Goal: Task Accomplishment & Management: Complete application form

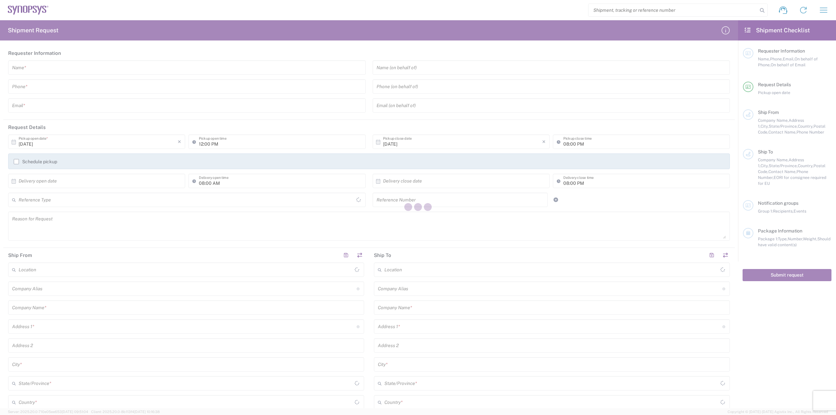
type input "[GEOGRAPHIC_DATA]"
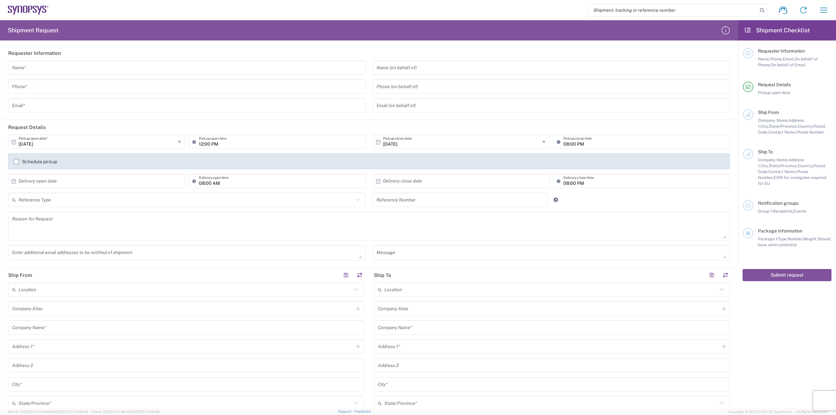
click at [605, 11] on input "search" at bounding box center [673, 10] width 169 height 12
paste input "56995013"
type input "56995013"
click at [763, 11] on icon at bounding box center [762, 10] width 9 height 9
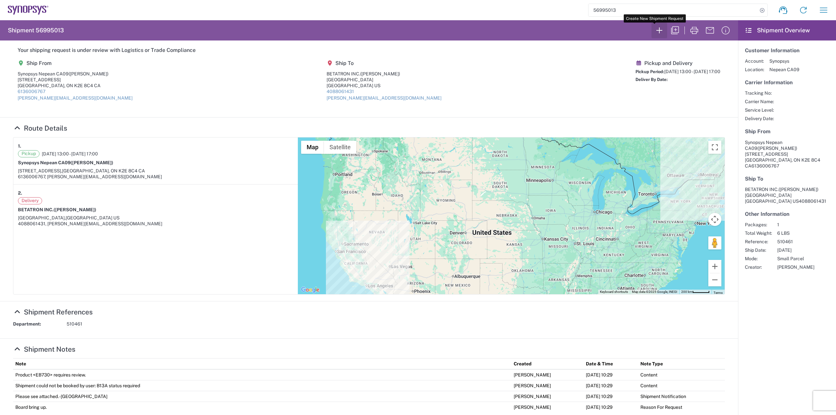
click at [655, 31] on icon "button" at bounding box center [659, 30] width 10 height 10
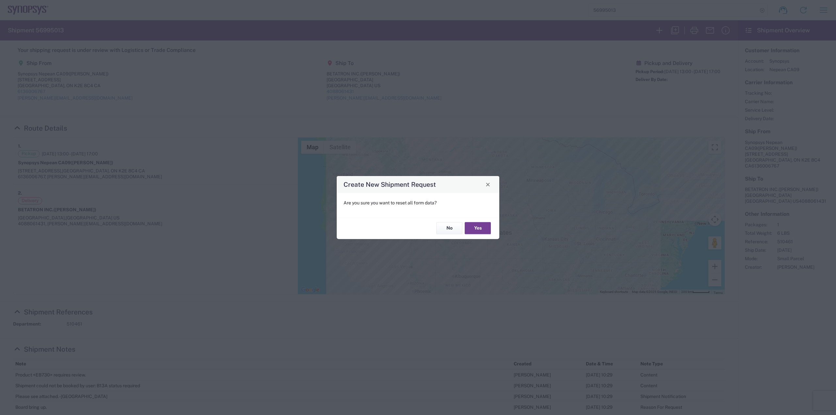
click at [477, 226] on button "Yes" at bounding box center [478, 229] width 26 height 12
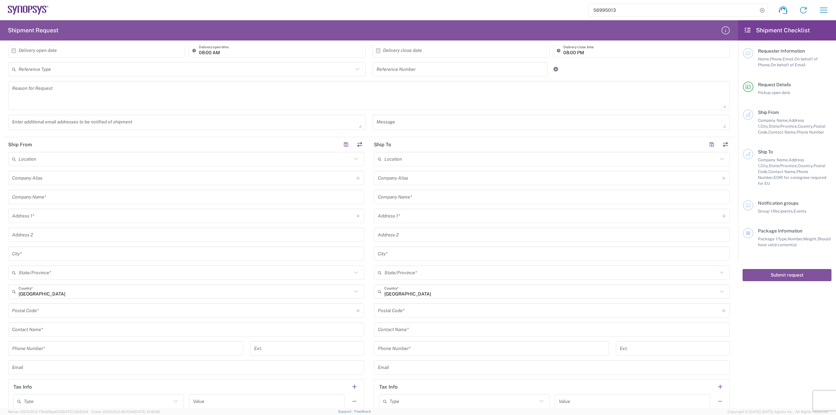
scroll to position [261, 0]
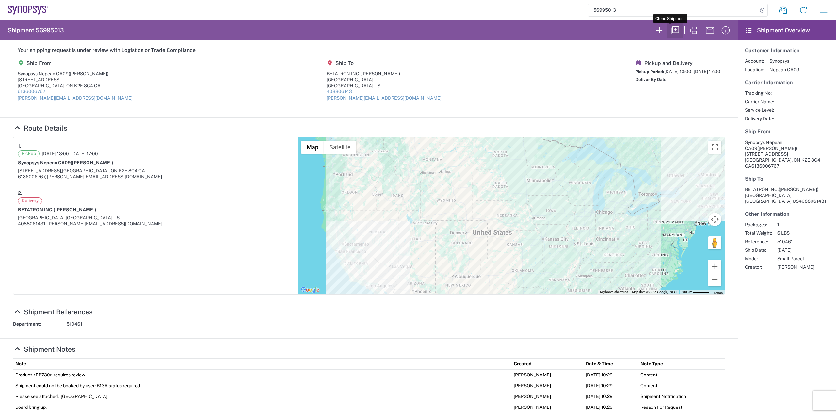
click at [670, 29] on icon "button" at bounding box center [675, 30] width 10 height 10
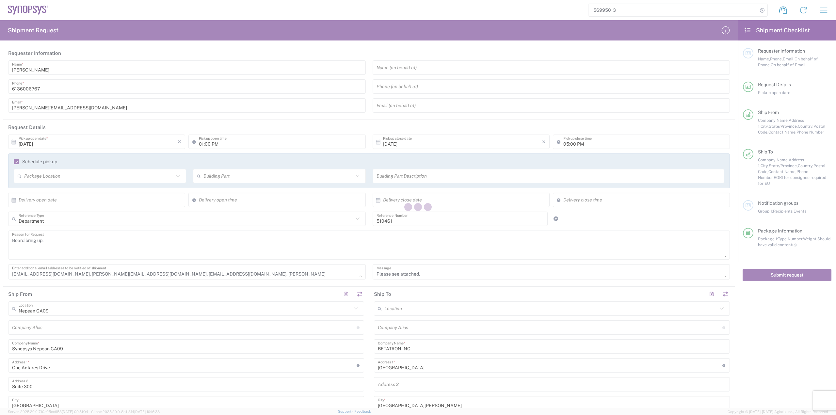
type input "[GEOGRAPHIC_DATA]"
type input "[US_STATE]"
type input "Your Packaging"
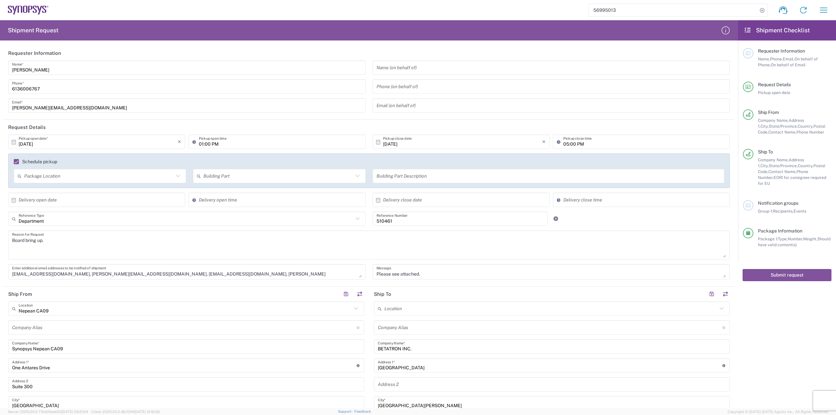
type input "Delivered at Place"
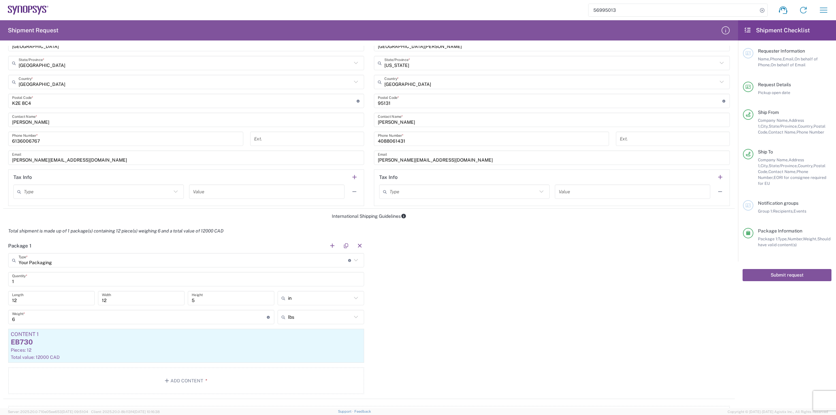
scroll to position [457, 0]
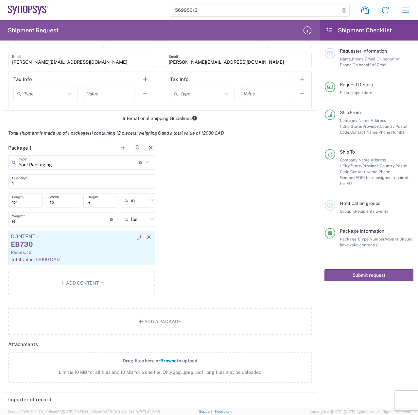
click at [31, 251] on div "Pieces: 12" at bounding box center [81, 252] width 141 height 6
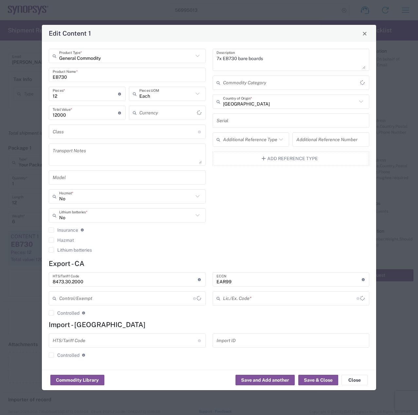
type input "Canadian Dollar"
type input "BIS"
type input "NLR - No License Required"
click at [99, 7] on div "Edit Content 1 General Commodity Product Type * EB730 Product Name * 12 Pieces …" at bounding box center [209, 207] width 418 height 415
click at [371, 38] on div "Edit Content 1" at bounding box center [209, 33] width 334 height 17
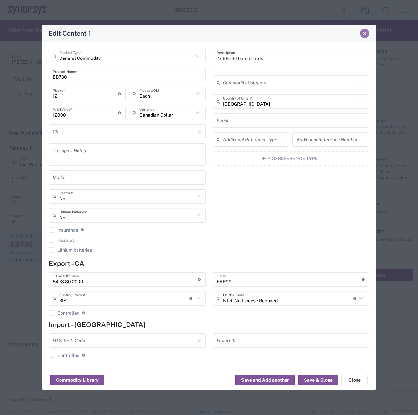
click at [366, 36] on button "Close" at bounding box center [364, 33] width 9 height 9
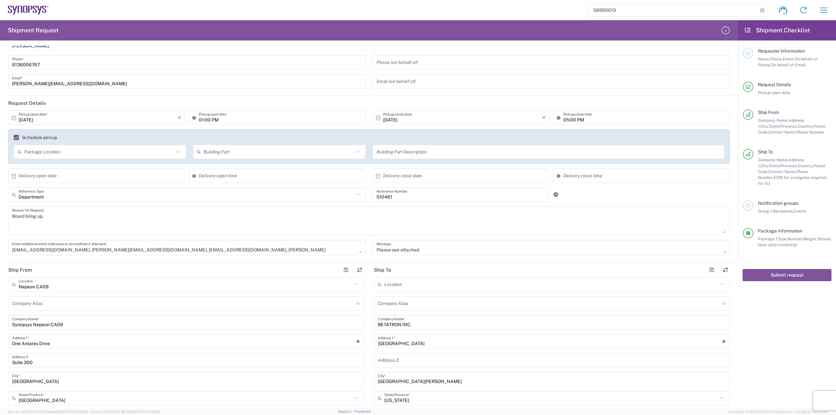
scroll to position [0, 0]
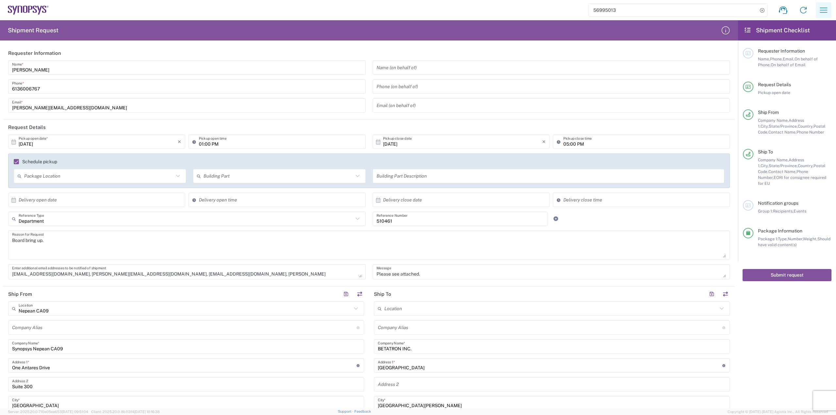
click at [822, 8] on icon "button" at bounding box center [824, 10] width 8 height 5
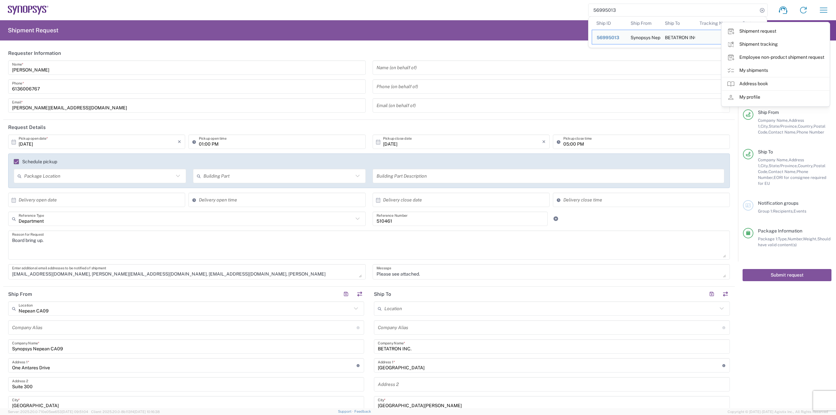
click at [739, 8] on input "56995013" at bounding box center [673, 10] width 169 height 12
click at [760, 11] on icon at bounding box center [762, 10] width 9 height 9
